Goal: Obtain resource: Obtain resource

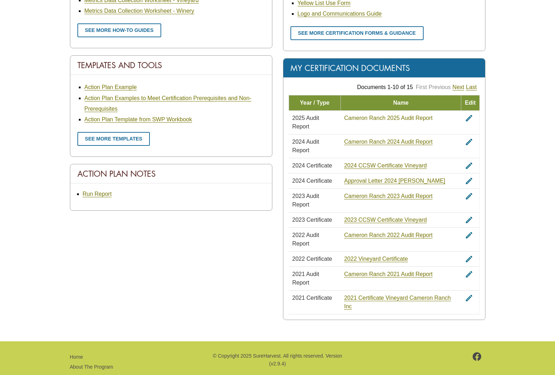
scroll to position [399, 0]
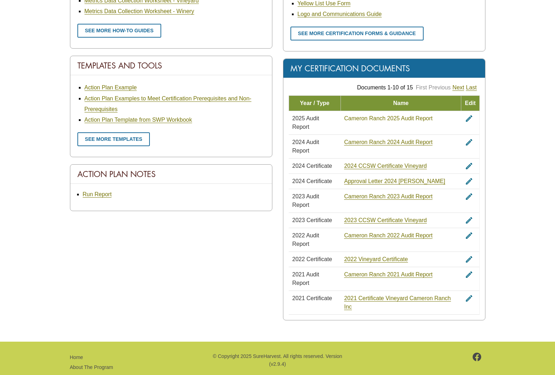
click at [381, 115] on link "Cameron Ranch 2025 Audit Report" at bounding box center [388, 118] width 88 height 6
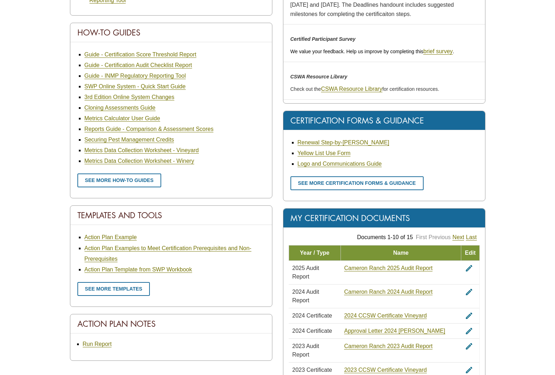
scroll to position [250, 0]
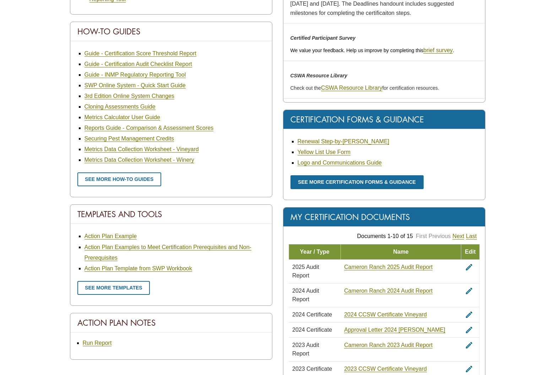
click at [338, 179] on link "See more certification forms & guidance" at bounding box center [357, 182] width 133 height 14
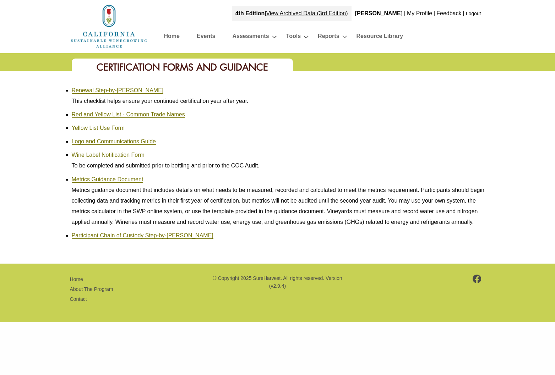
click at [174, 37] on link "Home" at bounding box center [172, 37] width 16 height 12
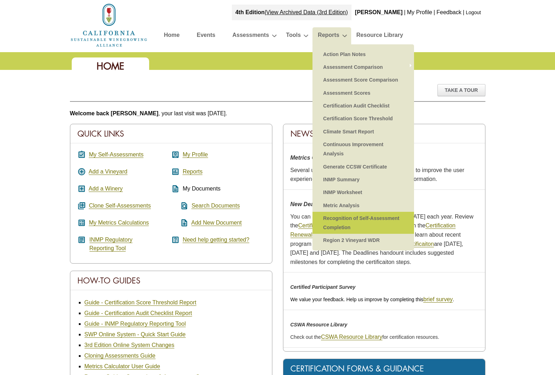
scroll to position [4, 0]
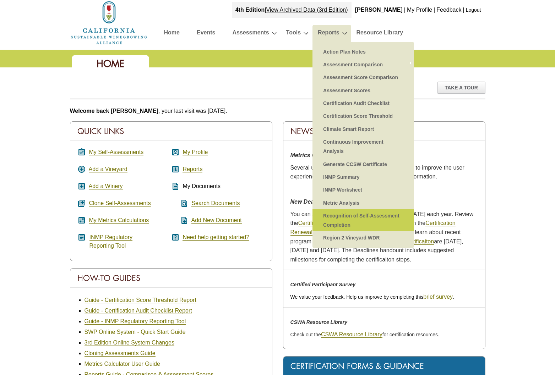
click at [342, 216] on link "Recognition of Self-Assessment Completion" at bounding box center [363, 221] width 87 height 22
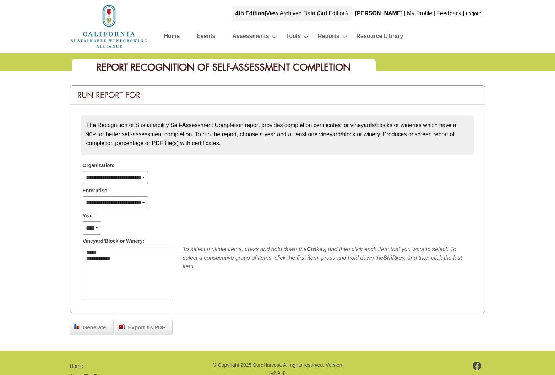
select select
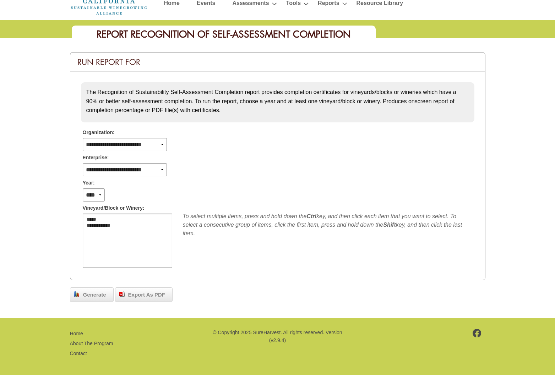
scroll to position [32, 0]
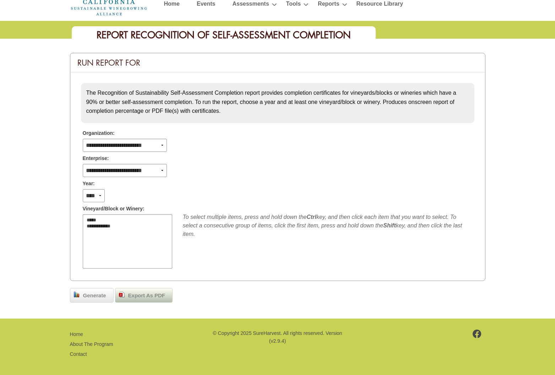
click at [130, 292] on span "Export As PDF" at bounding box center [147, 296] width 44 height 8
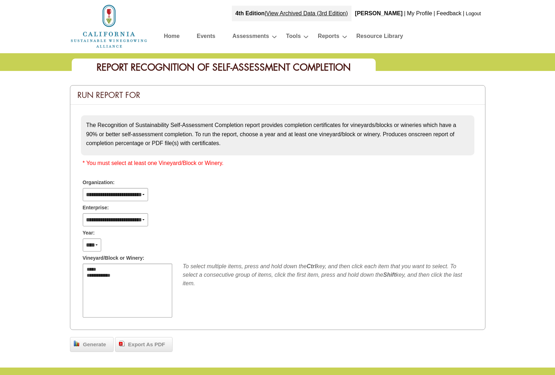
select select
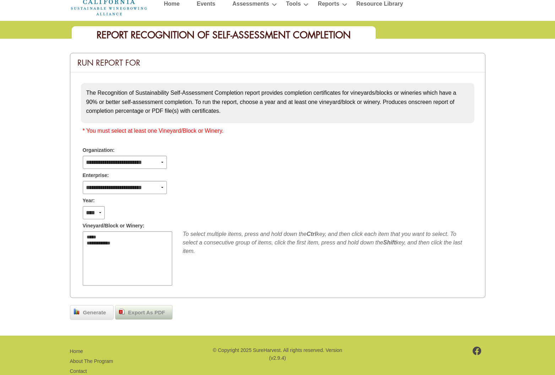
scroll to position [33, 0]
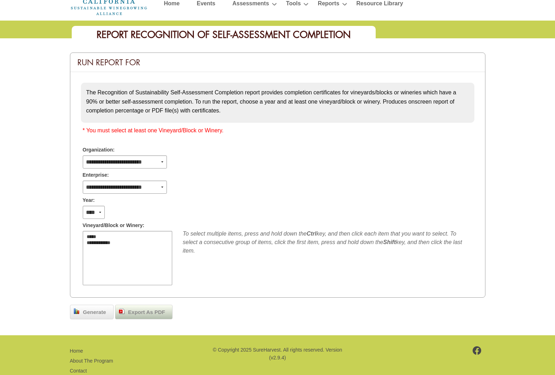
click at [148, 310] on span "Export As PDF" at bounding box center [147, 313] width 44 height 8
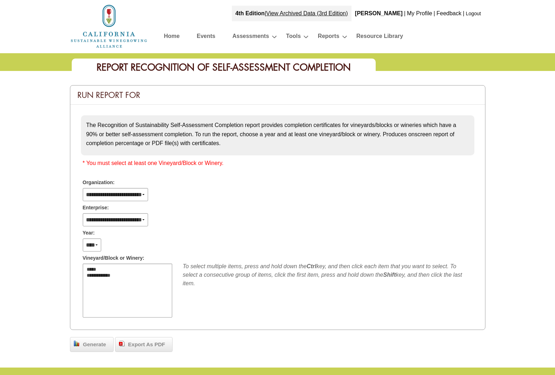
select select
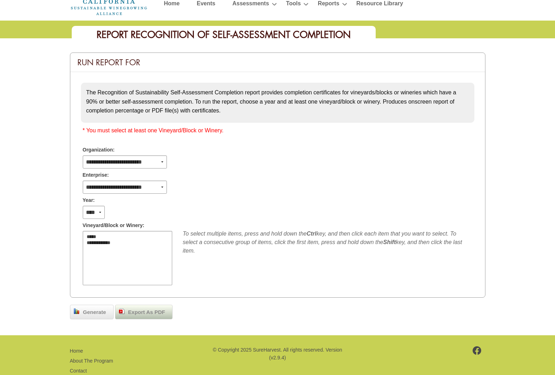
click at [145, 312] on span "Export As PDF" at bounding box center [147, 313] width 44 height 8
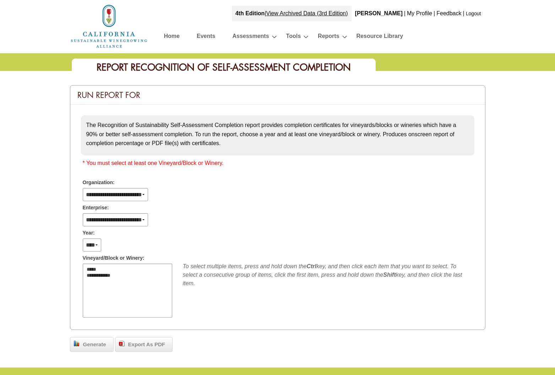
select select
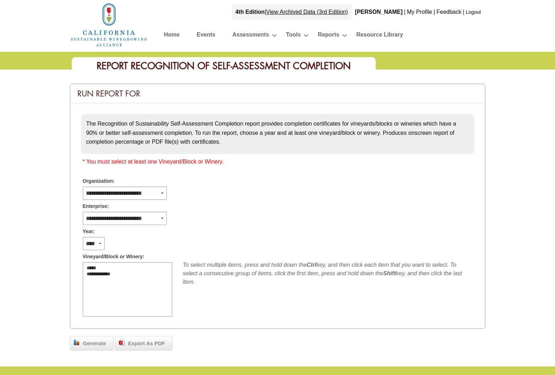
scroll to position [2, 0]
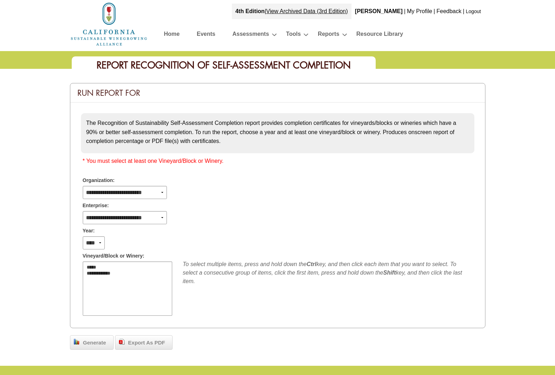
click at [207, 33] on link "Events" at bounding box center [206, 35] width 18 height 12
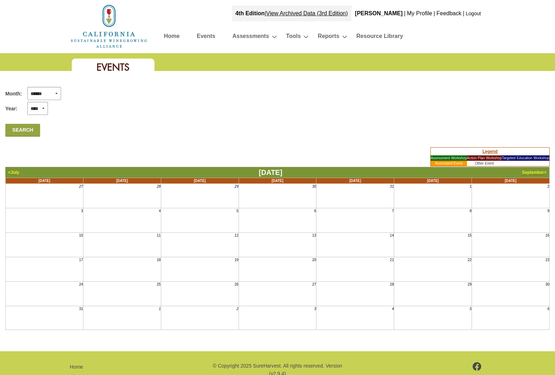
click at [166, 34] on link "Home" at bounding box center [172, 37] width 16 height 12
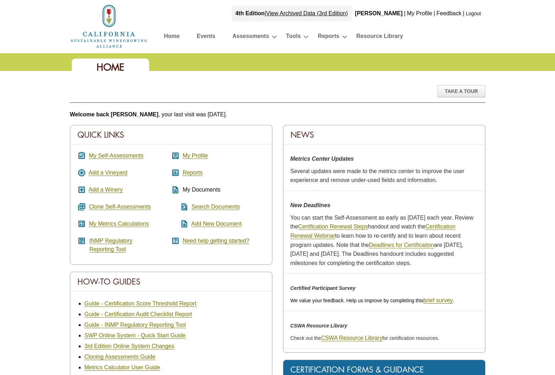
click at [468, 13] on link "Logout" at bounding box center [473, 14] width 15 height 6
